Goal: Find specific page/section: Find specific page/section

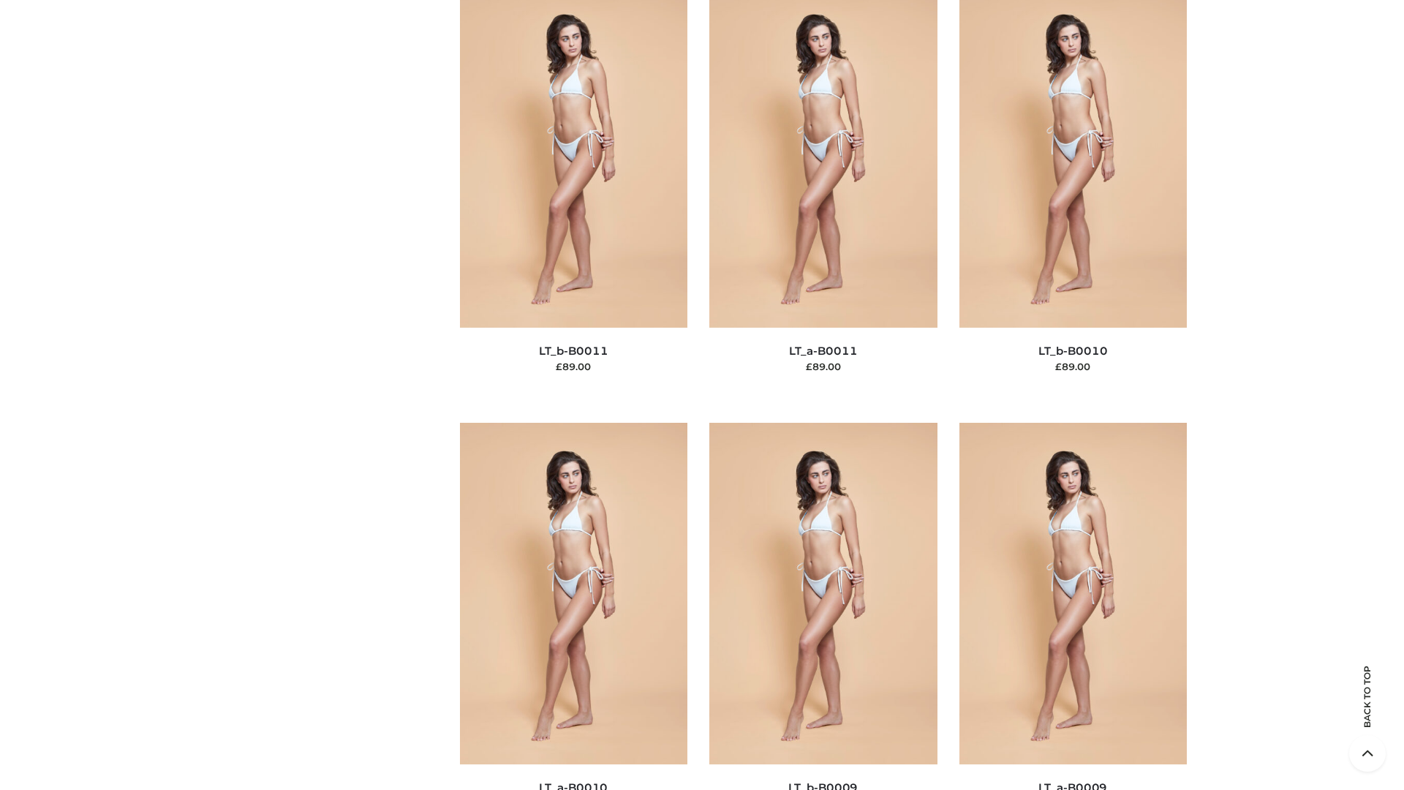
scroll to position [6567, 0]
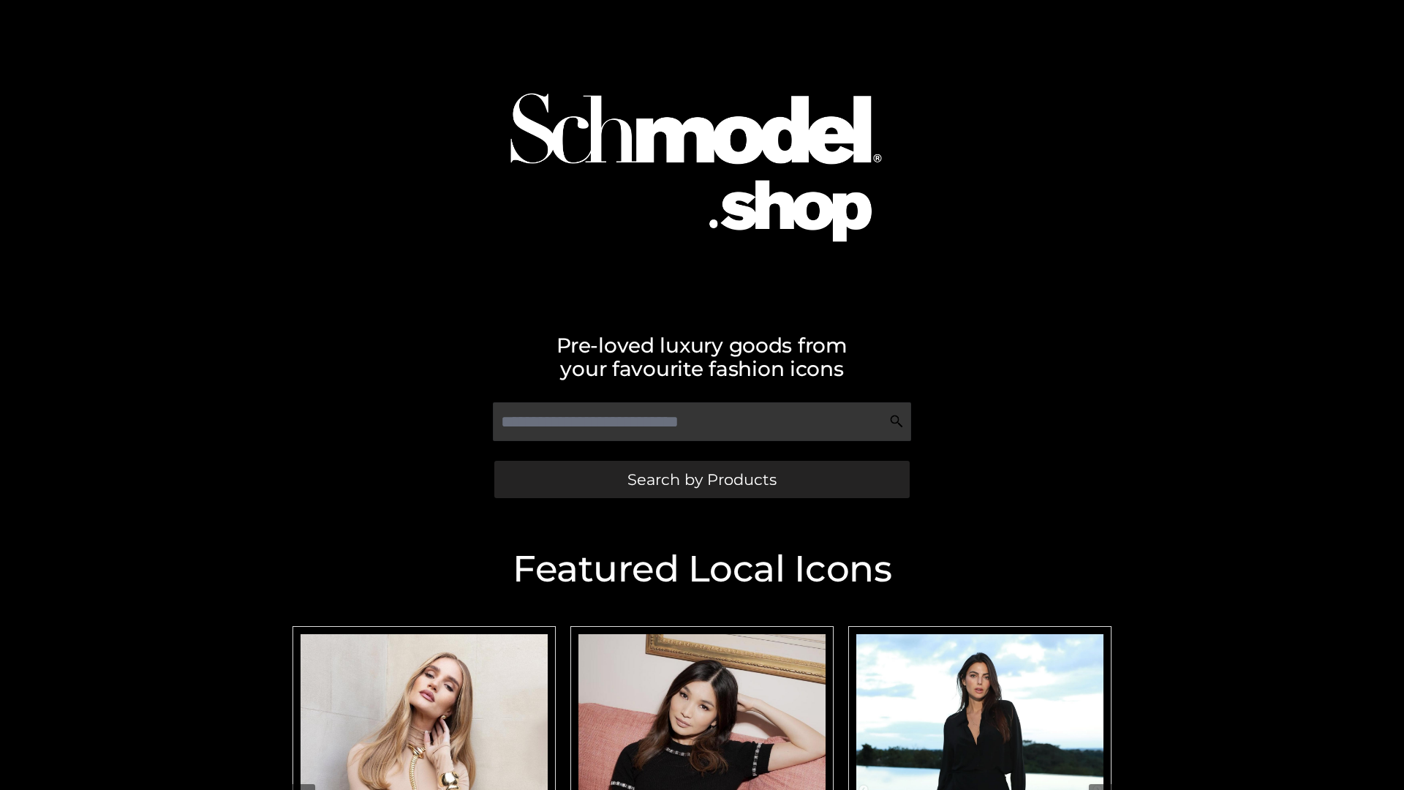
click at [701, 479] on span "Search by Products" at bounding box center [701, 479] width 149 height 15
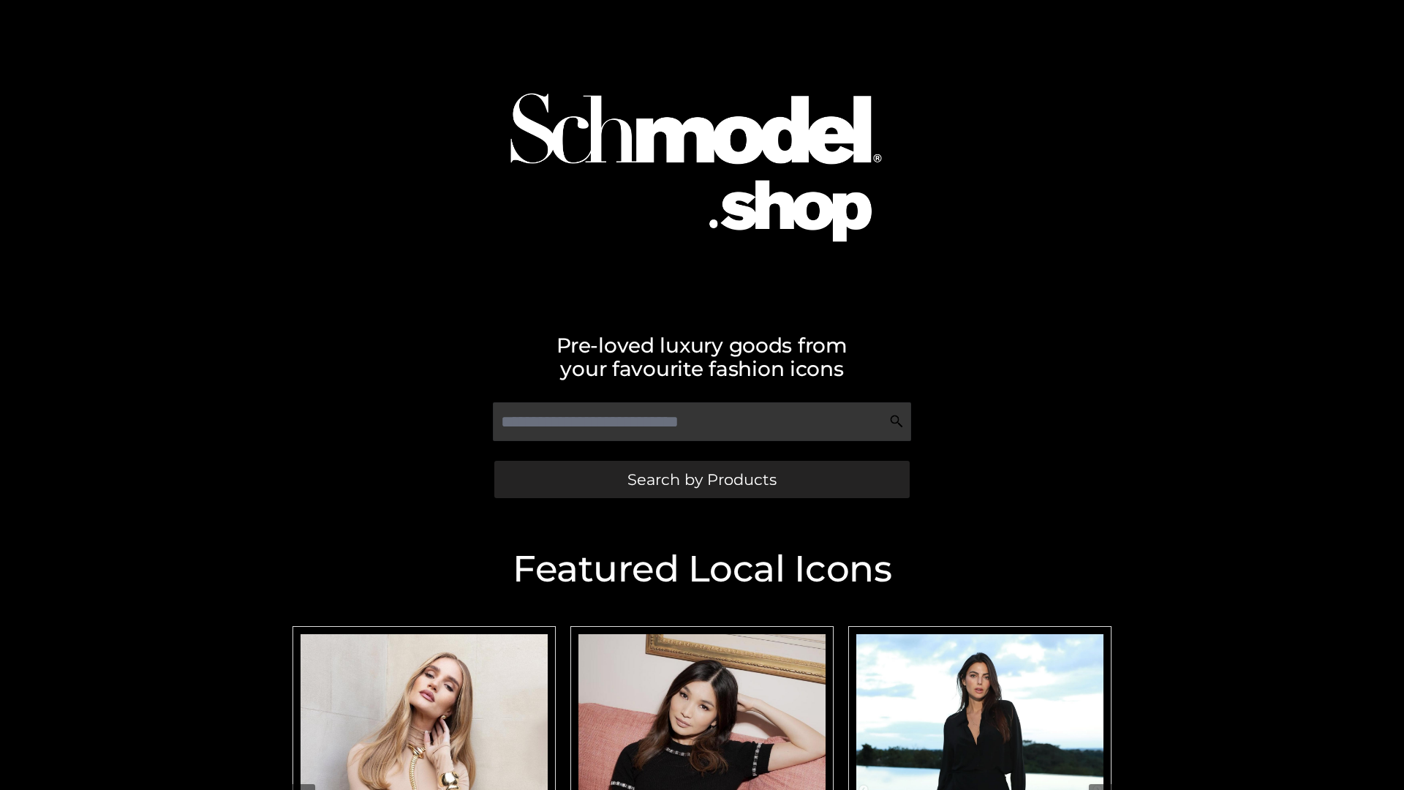
click at [701, 479] on span "Search by Products" at bounding box center [701, 479] width 149 height 15
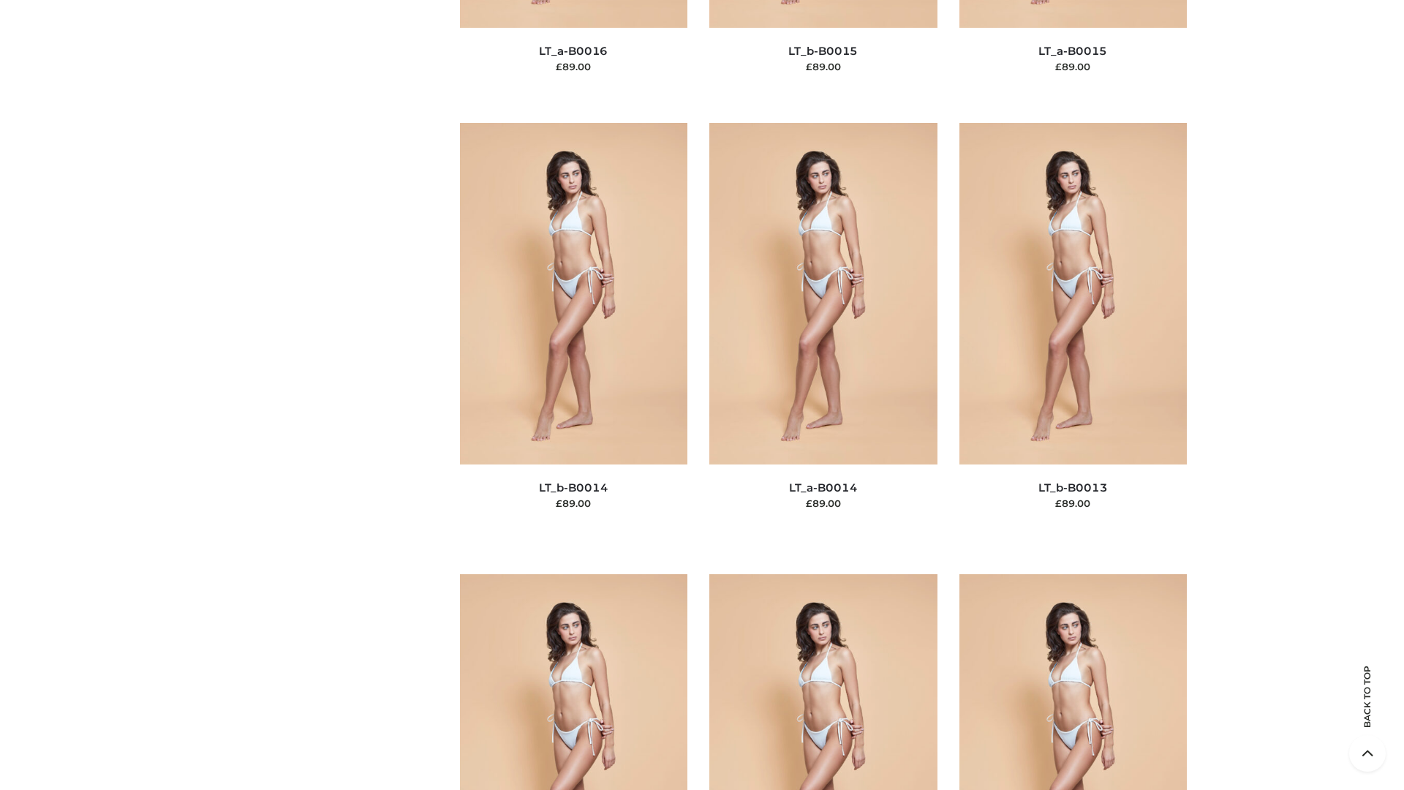
scroll to position [5200, 0]
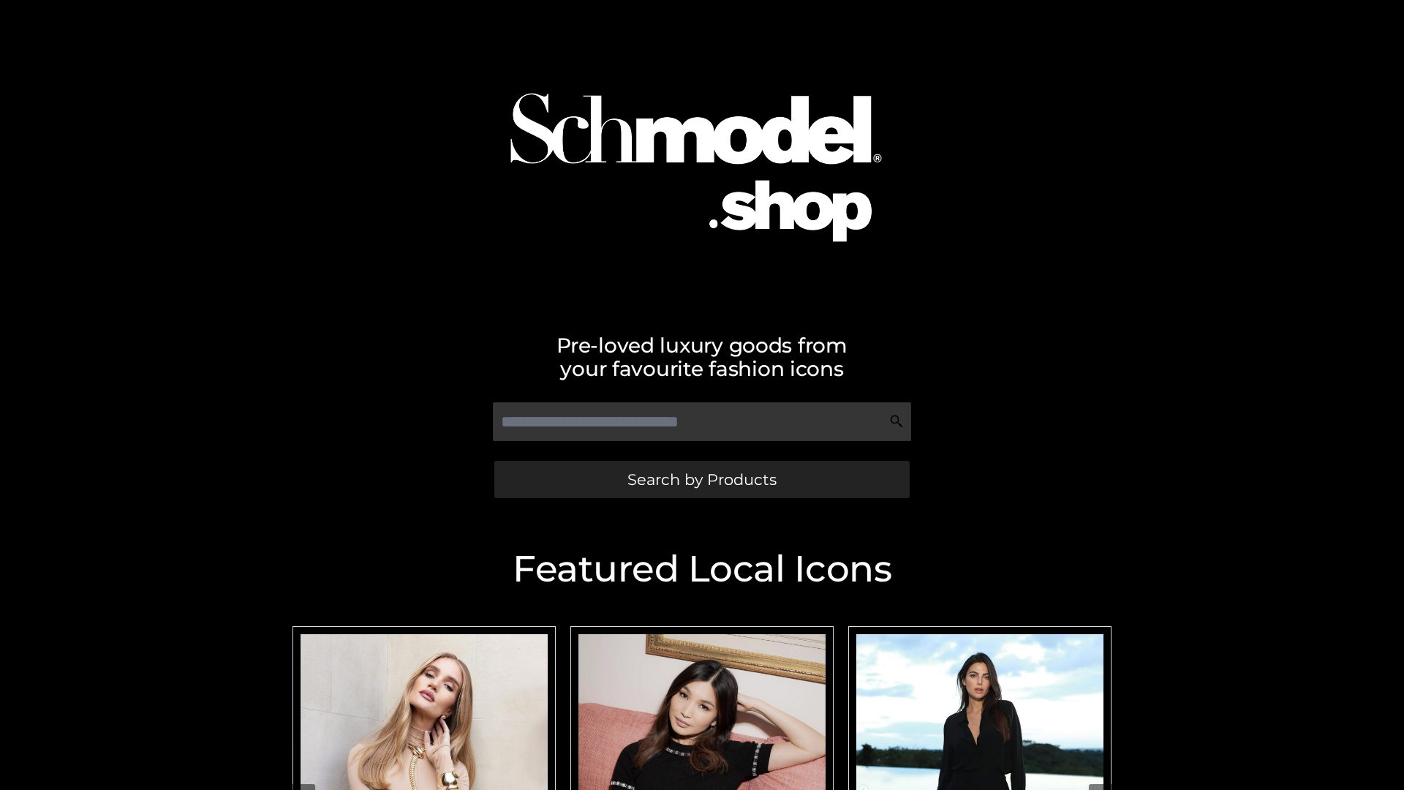
click at [701, 479] on span "Search by Products" at bounding box center [701, 479] width 149 height 15
